Goal: Information Seeking & Learning: Learn about a topic

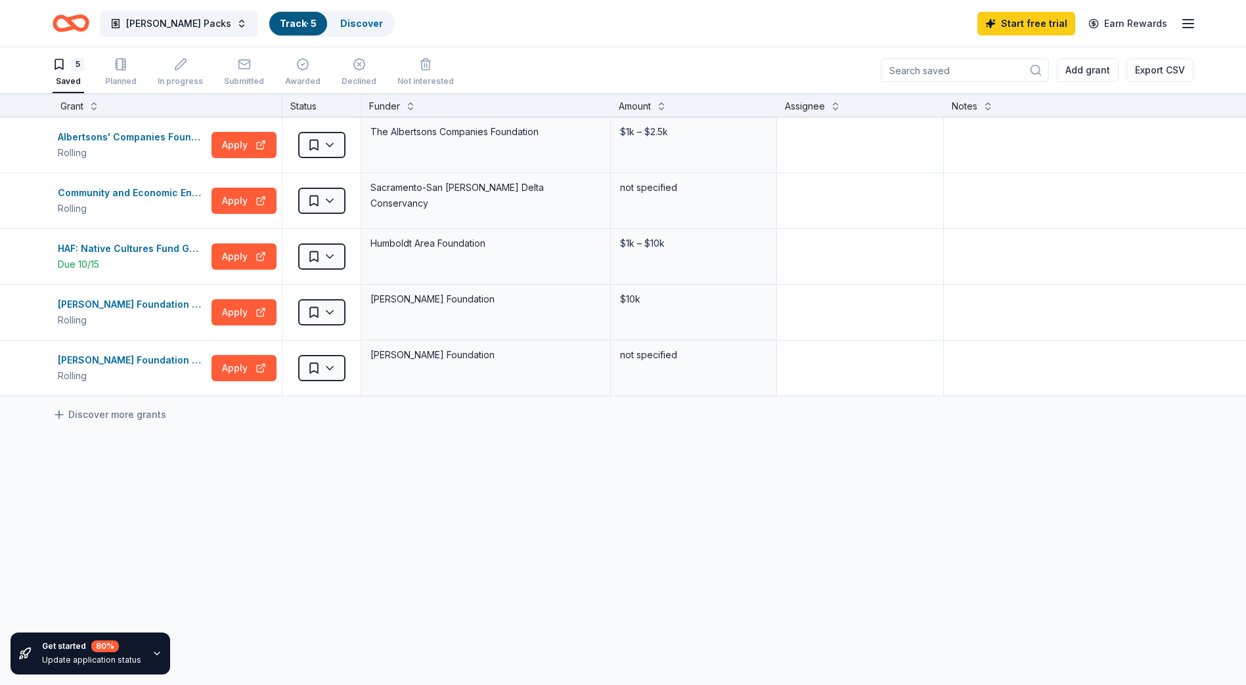
click at [280, 23] on link "Track · 5" at bounding box center [298, 23] width 37 height 11
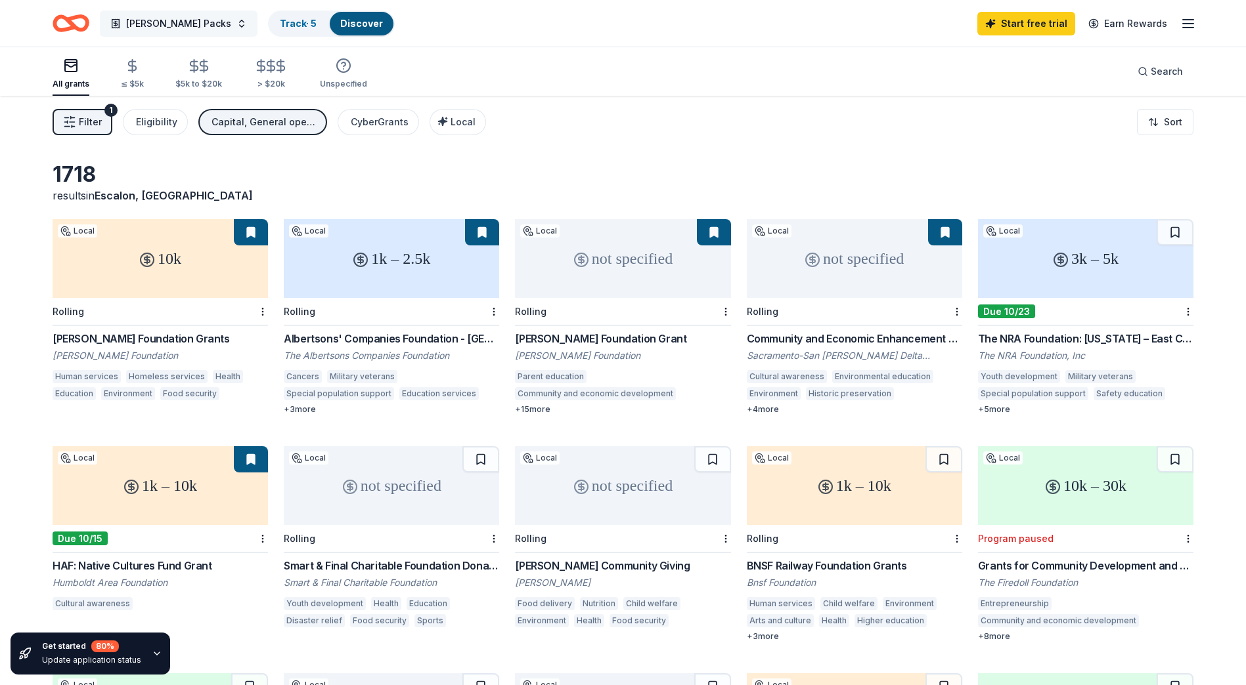
click at [167, 23] on span "[PERSON_NAME] Packs" at bounding box center [178, 24] width 105 height 16
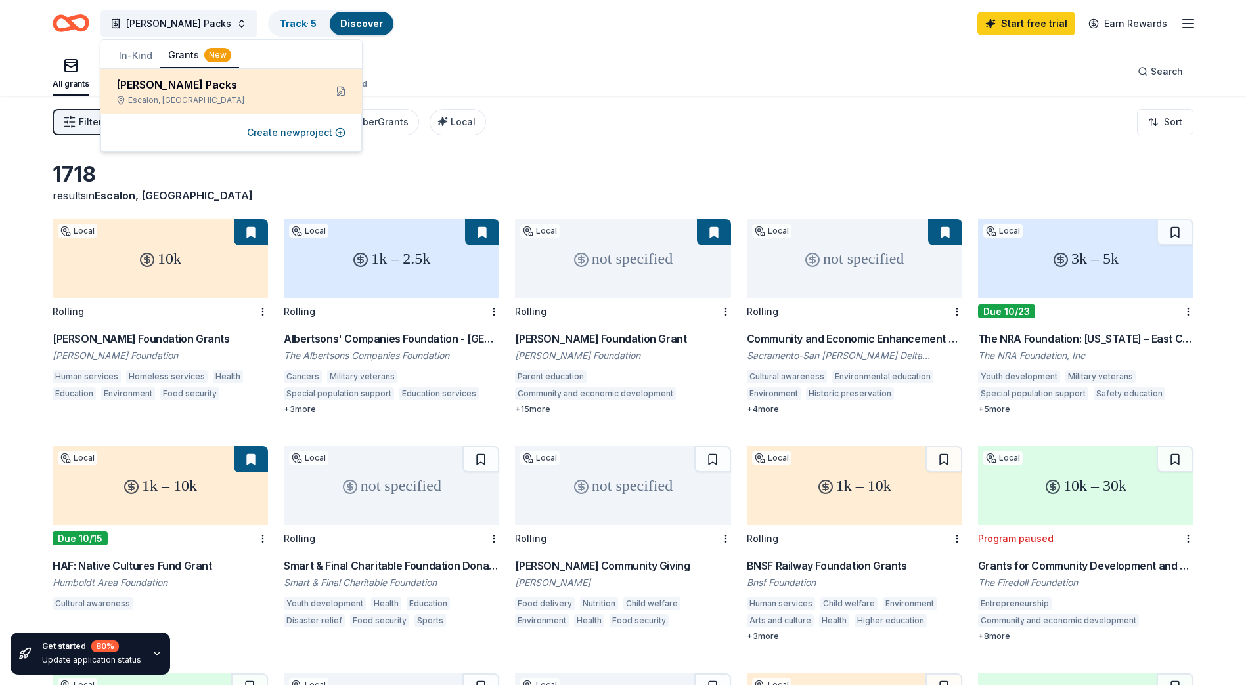
click at [162, 80] on div "[PERSON_NAME] Packs" at bounding box center [215, 85] width 198 height 16
click at [155, 83] on div "[PERSON_NAME] Packs" at bounding box center [215, 85] width 198 height 16
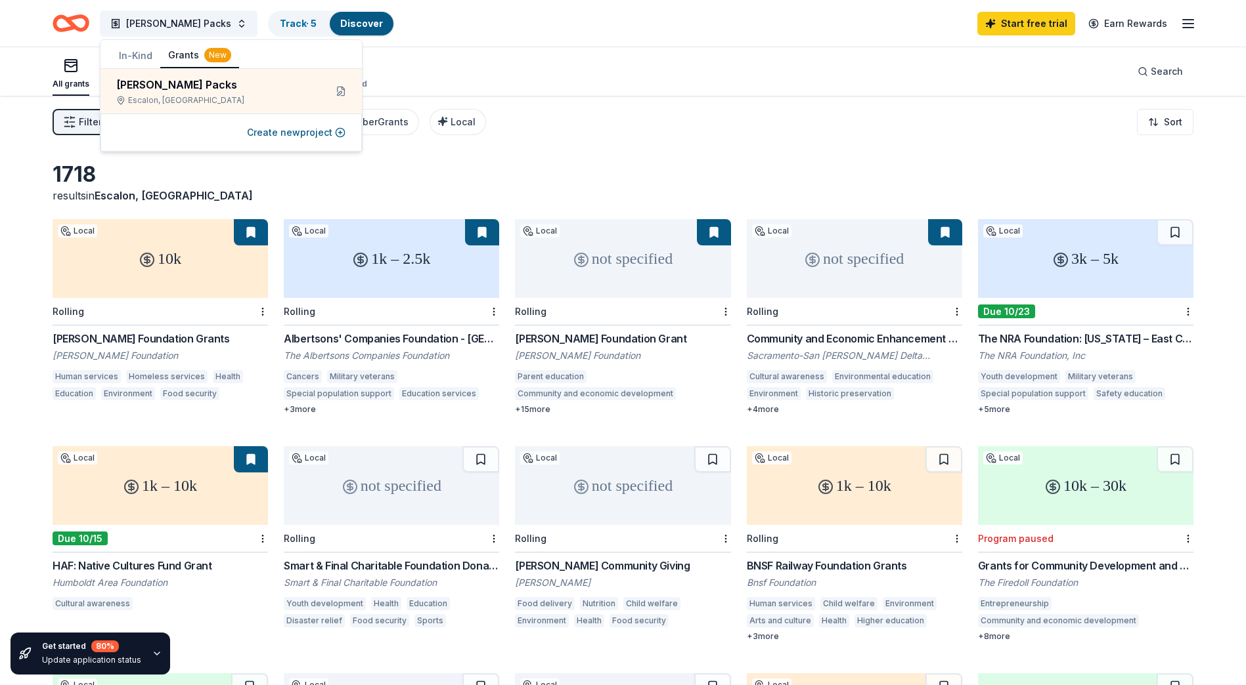
click at [185, 53] on button "Grants New" at bounding box center [199, 55] width 79 height 25
click at [134, 56] on button "In-Kind" at bounding box center [135, 56] width 49 height 24
click at [177, 55] on button "Grants New" at bounding box center [199, 55] width 79 height 25
click at [681, 110] on div "Filter 1 Eligibility Capital, General operations, Projects & programming CyberG…" at bounding box center [623, 122] width 1246 height 53
